Goal: Task Accomplishment & Management: Manage account settings

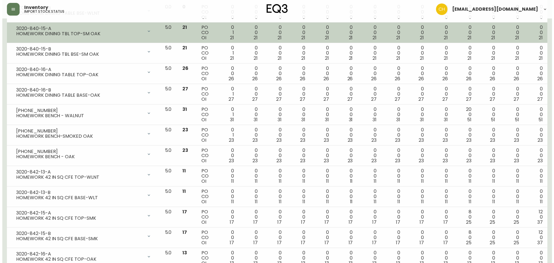
scroll to position [543, 0]
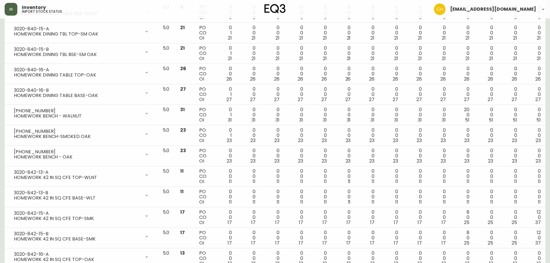
click at [12, 7] on button "button" at bounding box center [11, 9] width 13 height 13
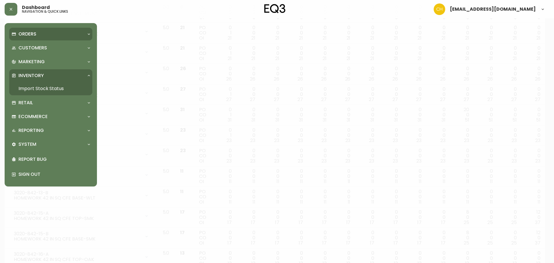
scroll to position [543, 0]
click at [28, 31] on p "Orders" at bounding box center [27, 34] width 18 height 6
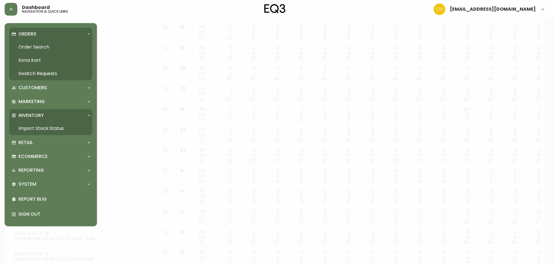
click at [27, 46] on link "Order Search" at bounding box center [50, 46] width 83 height 13
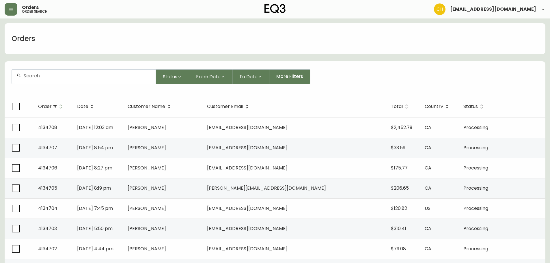
click at [39, 74] on input "text" at bounding box center [87, 75] width 128 height 5
type input "4134694"
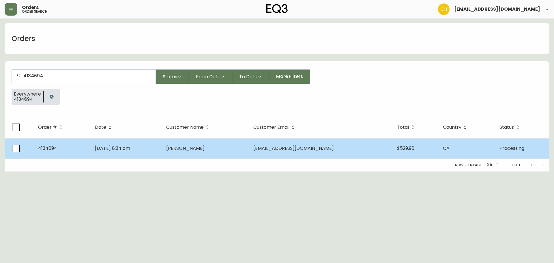
click at [151, 146] on td "[DATE] 8:34 am" at bounding box center [125, 148] width 71 height 20
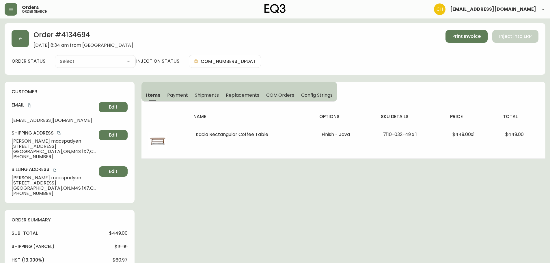
type input "Processing"
select select "PROCESSING"
click at [23, 42] on button "button" at bounding box center [20, 38] width 17 height 17
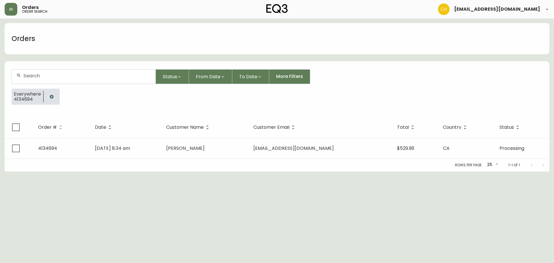
click at [32, 72] on div at bounding box center [84, 77] width 144 height 14
type input "4134672"
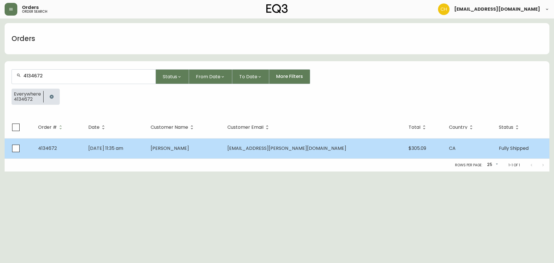
click at [194, 153] on td "[PERSON_NAME]" at bounding box center [184, 148] width 77 height 20
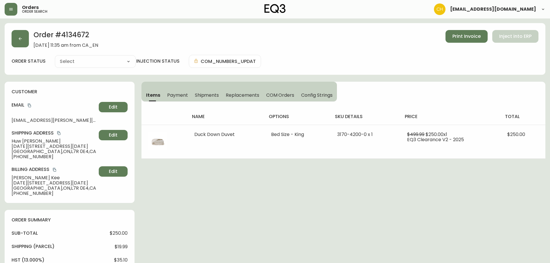
type input "Fully Shipped"
select select "FULLY_SHIPPED"
click at [211, 94] on span "Shipments" at bounding box center [207, 95] width 24 height 6
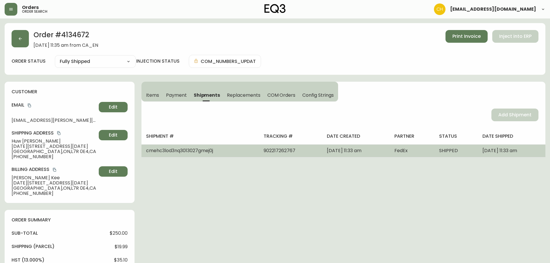
click at [418, 151] on td "FedEx" at bounding box center [412, 150] width 45 height 13
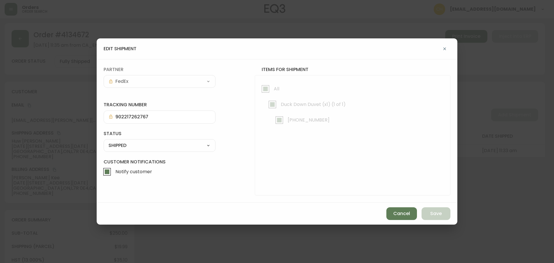
click at [138, 146] on select "SHIPPED CANCELLED" at bounding box center [160, 145] width 112 height 9
click at [104, 141] on select "SHIPPED CANCELLED" at bounding box center [160, 145] width 112 height 9
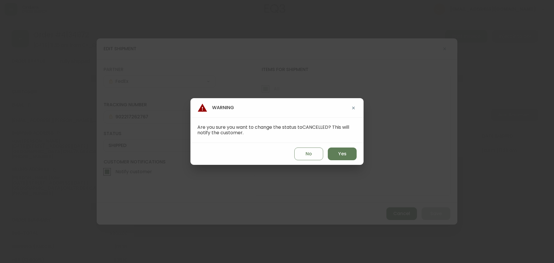
select select "SHIPPED"
click at [341, 153] on span "Yes" at bounding box center [342, 154] width 8 height 6
type input "CANCELLED"
select select "CANCELLED"
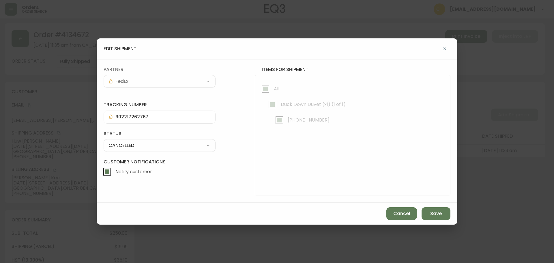
click at [106, 171] on input "Notify customer" at bounding box center [106, 171] width 13 height 13
click at [104, 170] on input "Notify customer" at bounding box center [106, 171] width 13 height 13
checkbox input "true"
click at [437, 214] on span "Save" at bounding box center [437, 214] width 12 height 6
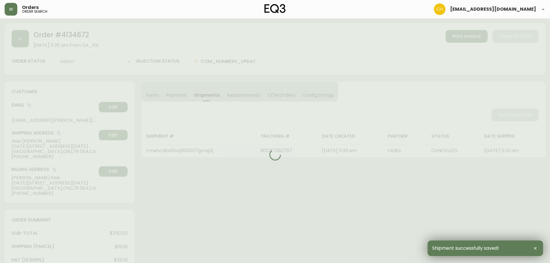
select select
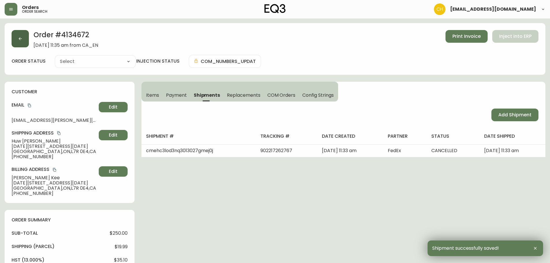
click at [22, 40] on icon "button" at bounding box center [20, 38] width 5 height 5
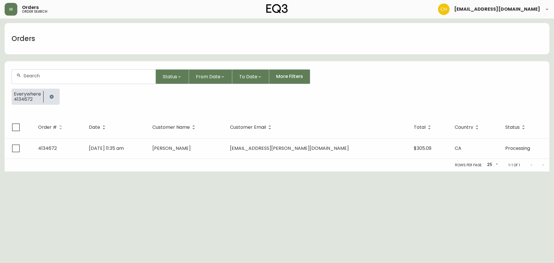
drag, startPoint x: 38, startPoint y: 77, endPoint x: 33, endPoint y: 73, distance: 6.3
click at [38, 77] on input "text" at bounding box center [87, 75] width 128 height 5
type input "4134695"
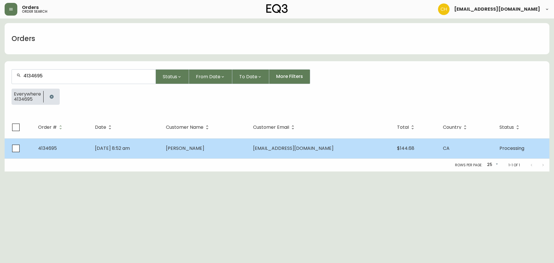
click at [161, 150] on td "[DATE] 8:52 am" at bounding box center [125, 148] width 71 height 20
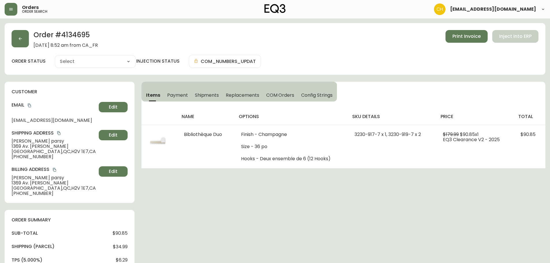
type input "Processing"
select select "PROCESSING"
click at [25, 38] on button "button" at bounding box center [20, 38] width 17 height 17
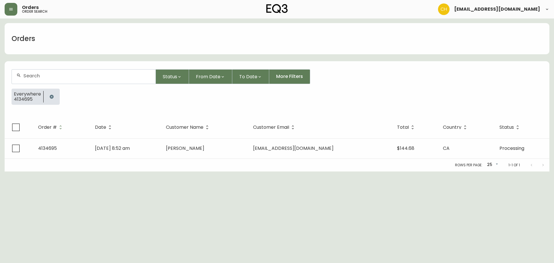
click at [42, 73] on div at bounding box center [84, 77] width 144 height 14
type input "4134696"
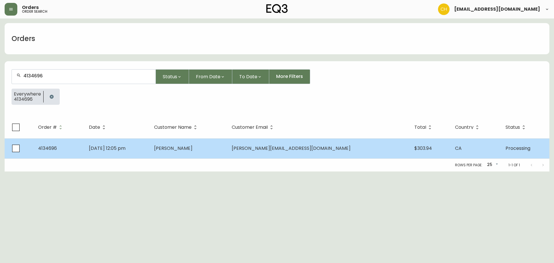
click at [150, 148] on td "[DATE] 12:05 pm" at bounding box center [117, 148] width 66 height 20
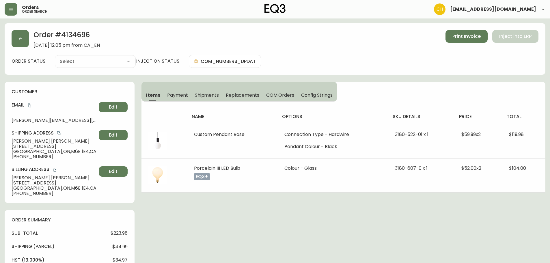
type input "Processing"
select select "PROCESSING"
click at [19, 36] on button "button" at bounding box center [20, 38] width 17 height 17
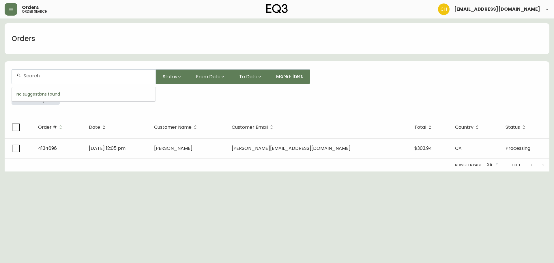
drag, startPoint x: 37, startPoint y: 75, endPoint x: 37, endPoint y: 69, distance: 6.4
click at [38, 73] on input "text" at bounding box center [87, 75] width 128 height 5
type input "4134699"
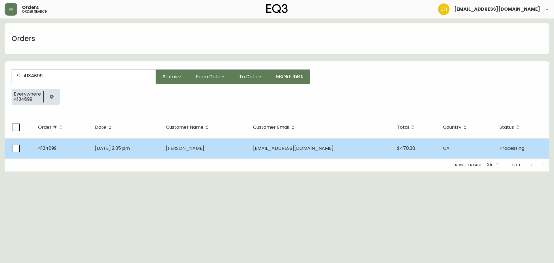
click at [161, 146] on td "[DATE] 2:35 pm" at bounding box center [125, 148] width 71 height 20
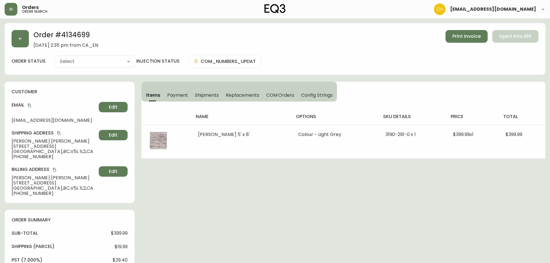
type input "Processing"
select select "PROCESSING"
click at [27, 37] on button "button" at bounding box center [20, 38] width 17 height 17
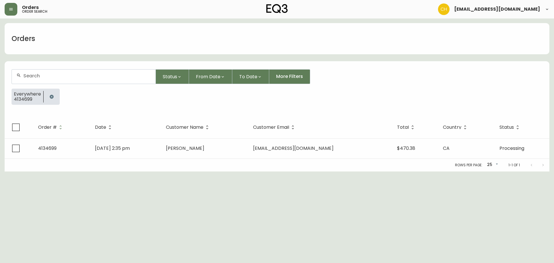
click at [36, 72] on div at bounding box center [84, 77] width 144 height 14
type input "4134701"
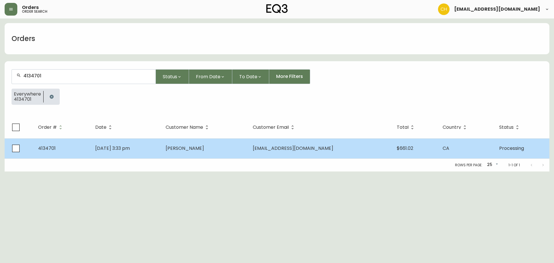
click at [198, 143] on td "[PERSON_NAME]" at bounding box center [204, 148] width 87 height 20
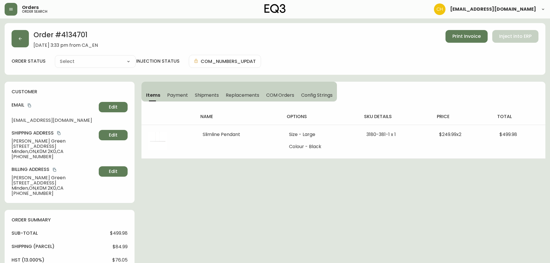
type input "Processing"
select select "PROCESSING"
click at [25, 42] on button "button" at bounding box center [20, 38] width 17 height 17
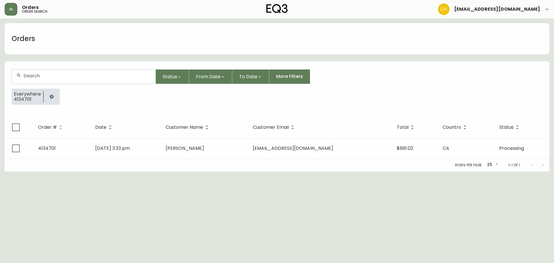
click at [33, 77] on input "text" at bounding box center [87, 75] width 128 height 5
type input "4134702"
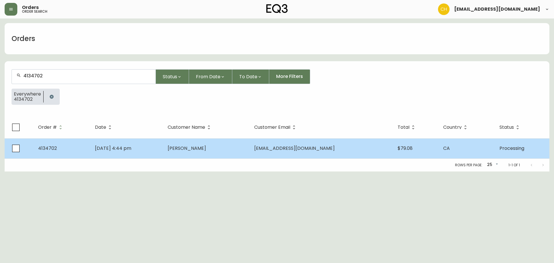
click at [163, 148] on td "[DATE] 4:44 pm" at bounding box center [126, 148] width 73 height 20
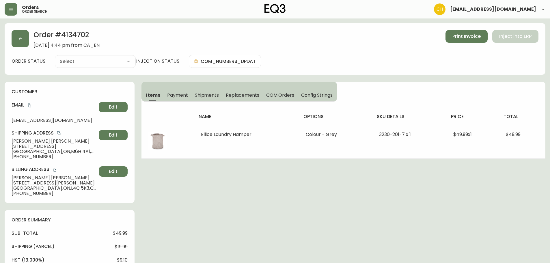
type input "Processing"
select select "PROCESSING"
click at [18, 37] on icon "button" at bounding box center [20, 38] width 5 height 5
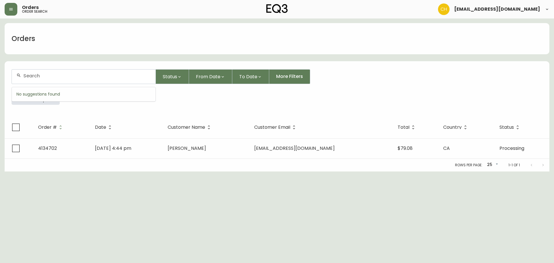
click at [35, 74] on input "text" at bounding box center [87, 75] width 128 height 5
type input "4134703"
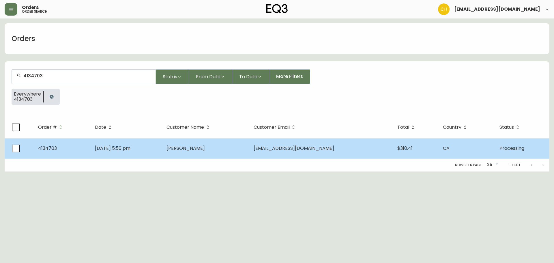
click at [127, 145] on span "[DATE] 5:50 pm" at bounding box center [113, 148] width 36 height 7
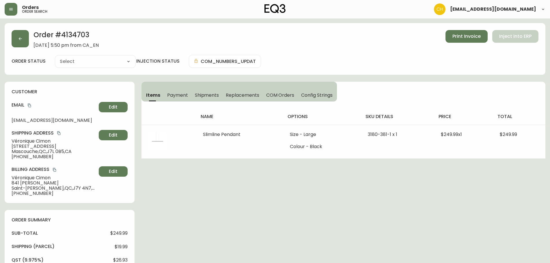
type input "Processing"
select select "PROCESSING"
click at [23, 37] on button "button" at bounding box center [20, 38] width 17 height 17
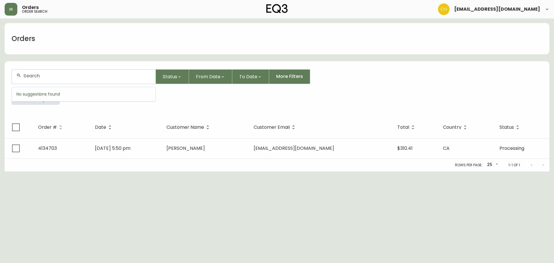
click at [34, 74] on input "text" at bounding box center [87, 75] width 128 height 5
type input "4134705"
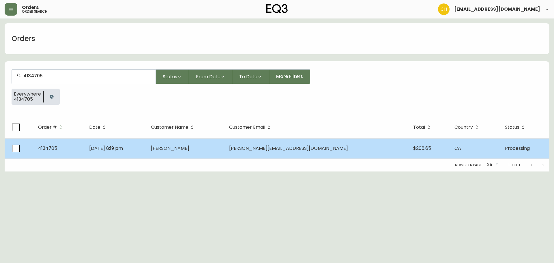
click at [187, 147] on td "[PERSON_NAME]" at bounding box center [185, 148] width 78 height 20
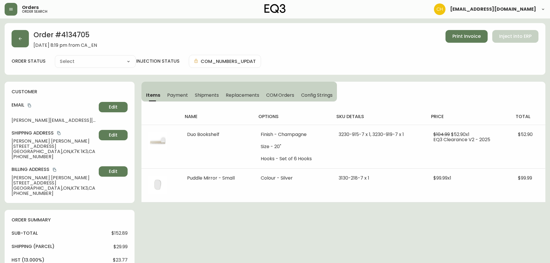
type input "Processing"
select select "PROCESSING"
click at [17, 37] on button "button" at bounding box center [20, 38] width 17 height 17
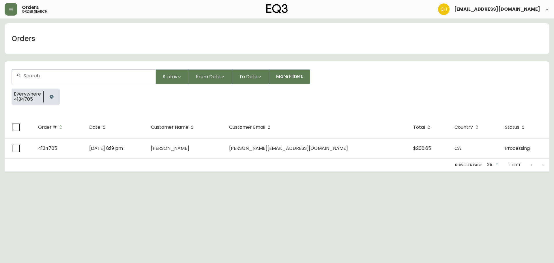
click at [40, 74] on input "text" at bounding box center [87, 75] width 128 height 5
type input "4134706"
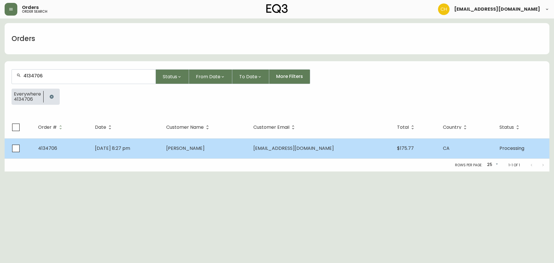
click at [187, 148] on span "[PERSON_NAME]" at bounding box center [185, 148] width 38 height 7
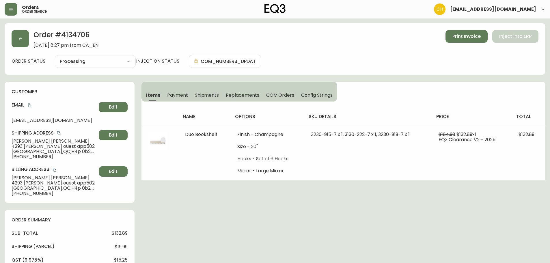
type input "Processing"
select select "PROCESSING"
click at [22, 42] on button "button" at bounding box center [20, 38] width 17 height 17
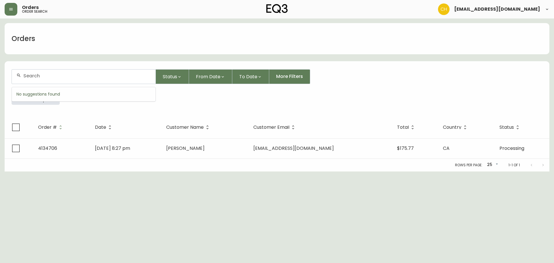
click at [32, 76] on input "text" at bounding box center [87, 75] width 128 height 5
type input "4134707"
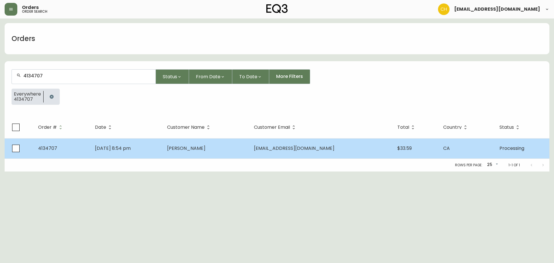
click at [206, 148] on span "[PERSON_NAME]" at bounding box center [186, 148] width 38 height 7
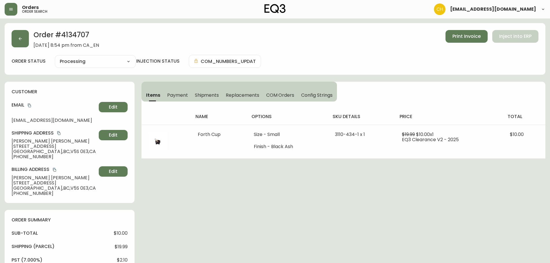
type input "Processing"
select select "PROCESSING"
click at [19, 38] on icon "button" at bounding box center [20, 38] width 3 height 3
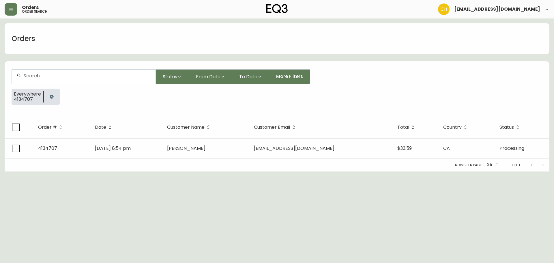
click at [33, 74] on input "text" at bounding box center [87, 75] width 128 height 5
type input "4134704"
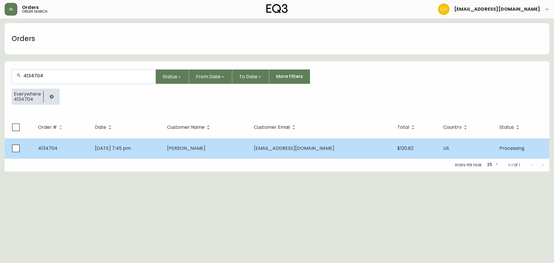
click at [206, 149] on span "[PERSON_NAME]" at bounding box center [186, 148] width 38 height 7
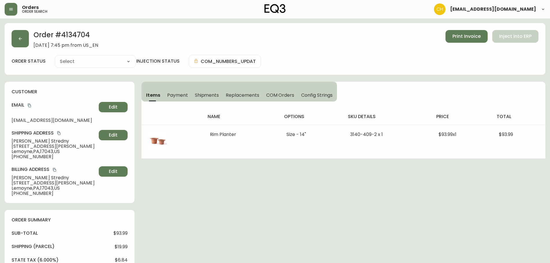
type input "Processing"
select select "PROCESSING"
